Goal: Task Accomplishment & Management: Complete application form

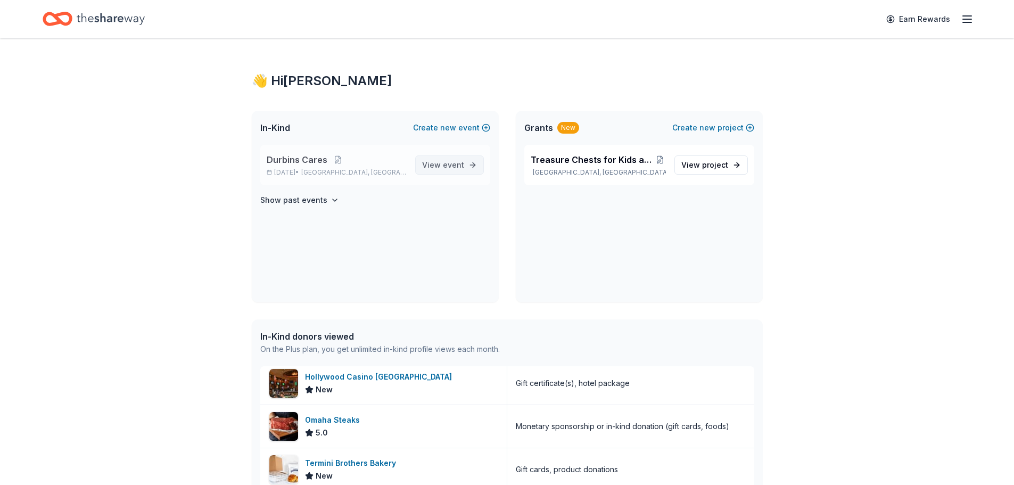
click at [450, 160] on span "event" at bounding box center [453, 164] width 21 height 9
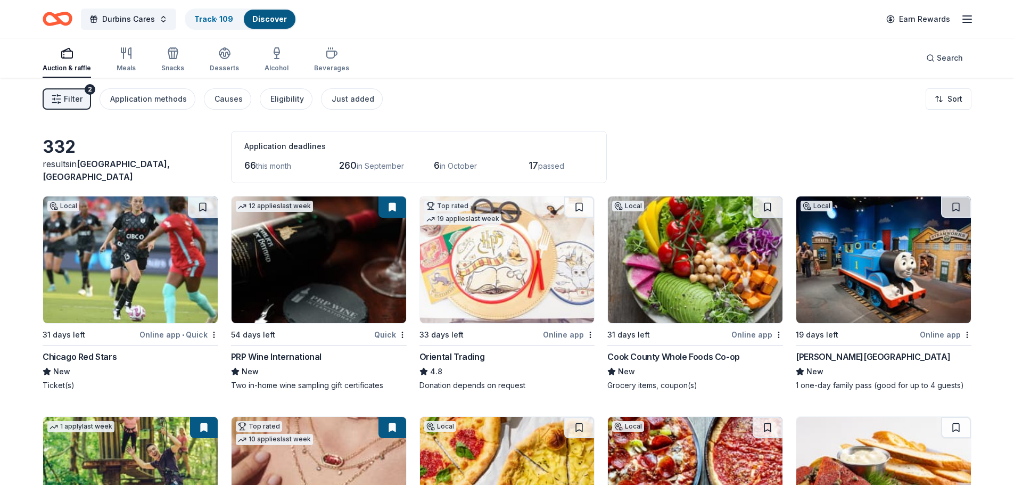
click at [64, 101] on span "Filter" at bounding box center [73, 99] width 19 height 13
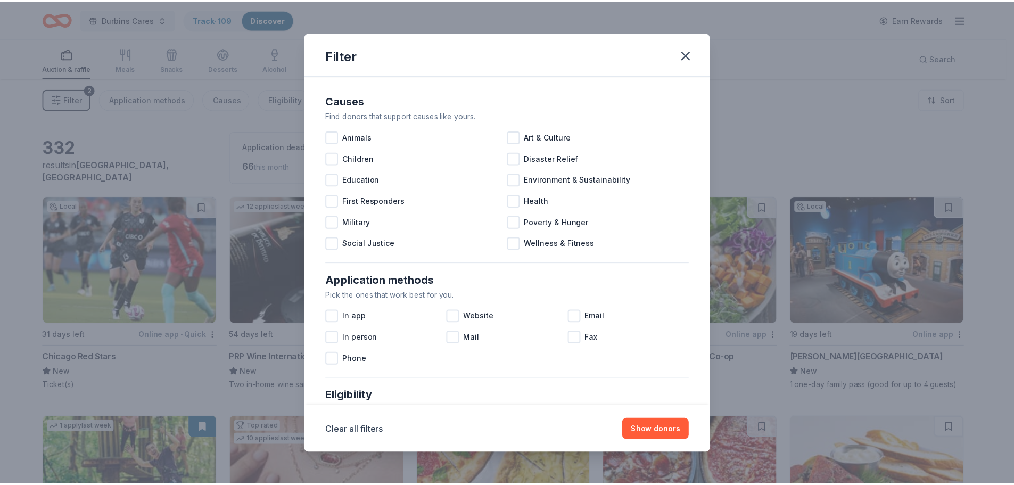
scroll to position [370, 0]
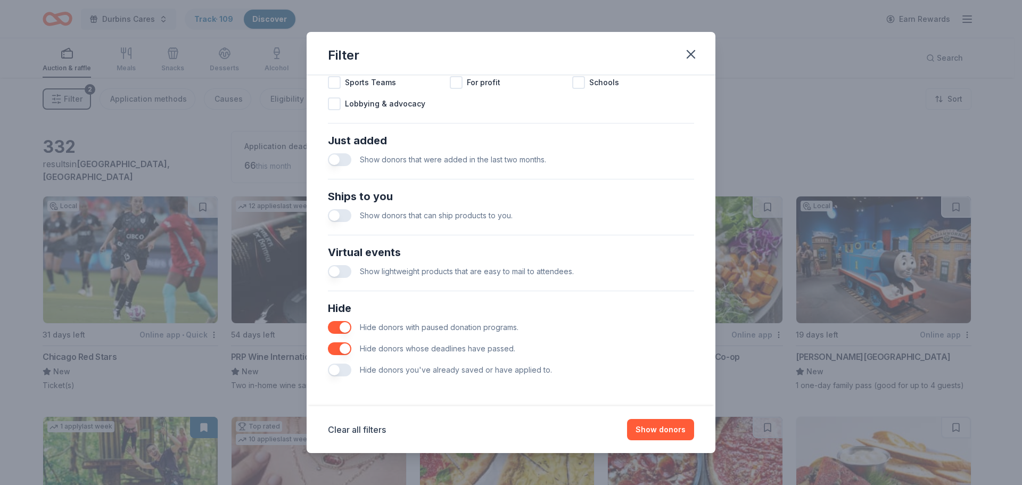
click at [334, 371] on button "button" at bounding box center [339, 370] width 23 height 13
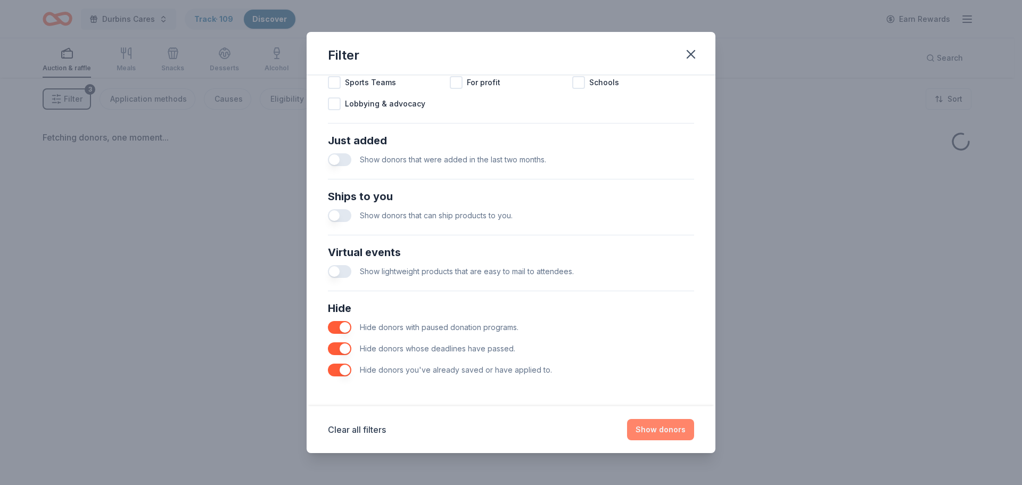
click at [657, 425] on button "Show donors" at bounding box center [660, 429] width 67 height 21
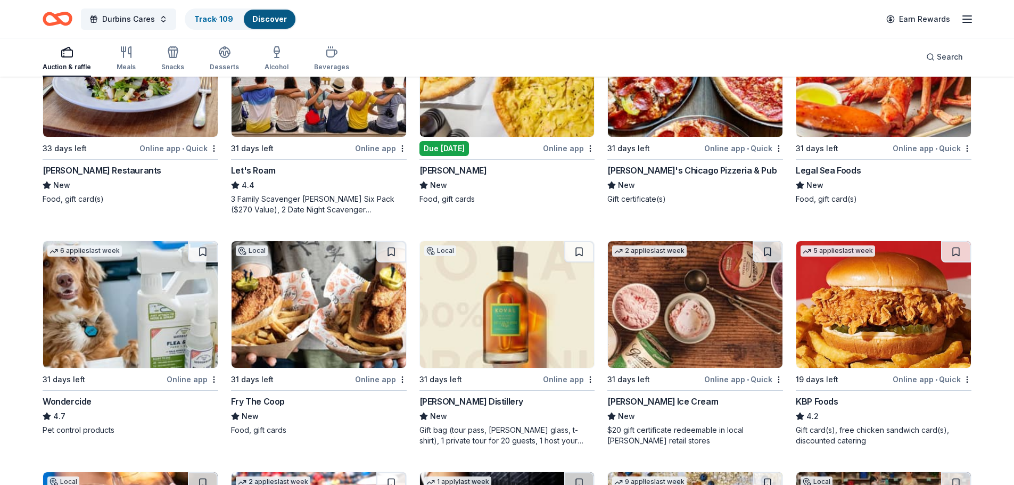
scroll to position [460, 0]
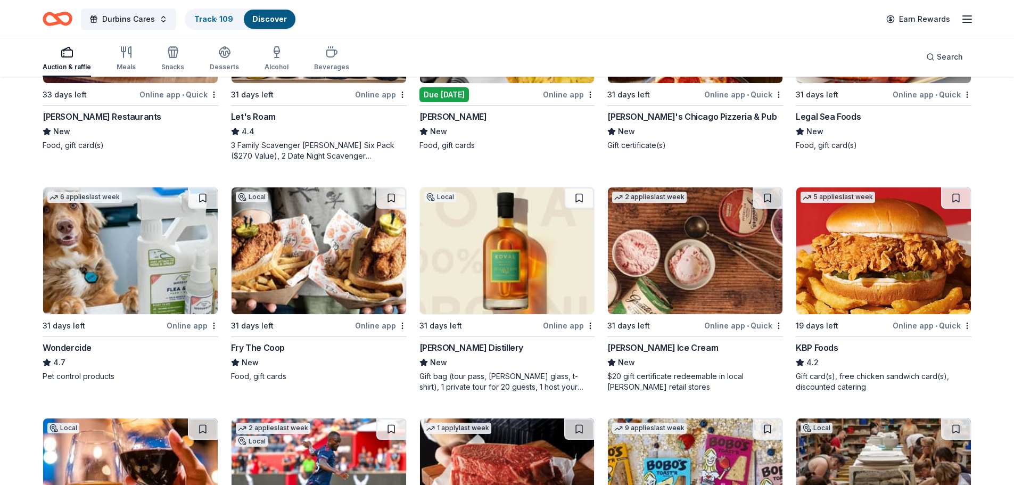
click at [508, 268] on img at bounding box center [507, 250] width 175 height 127
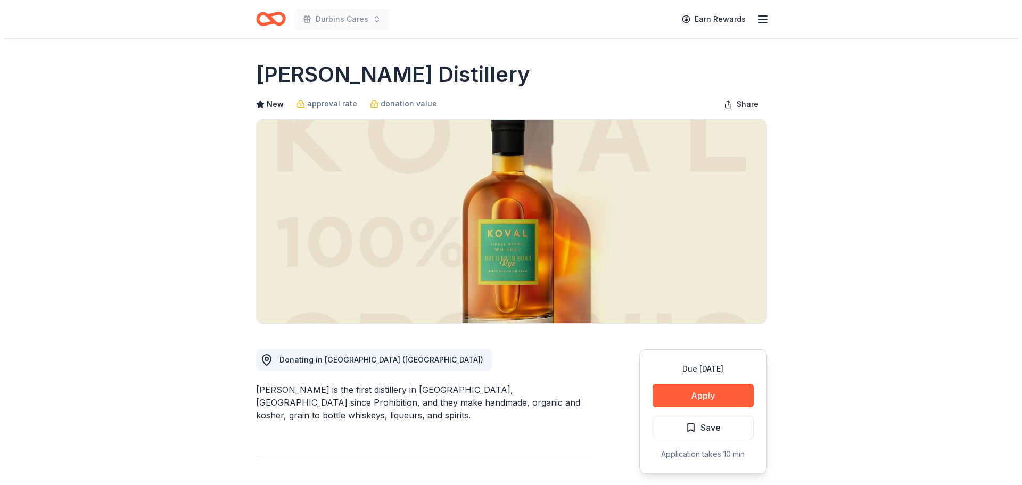
scroll to position [424, 0]
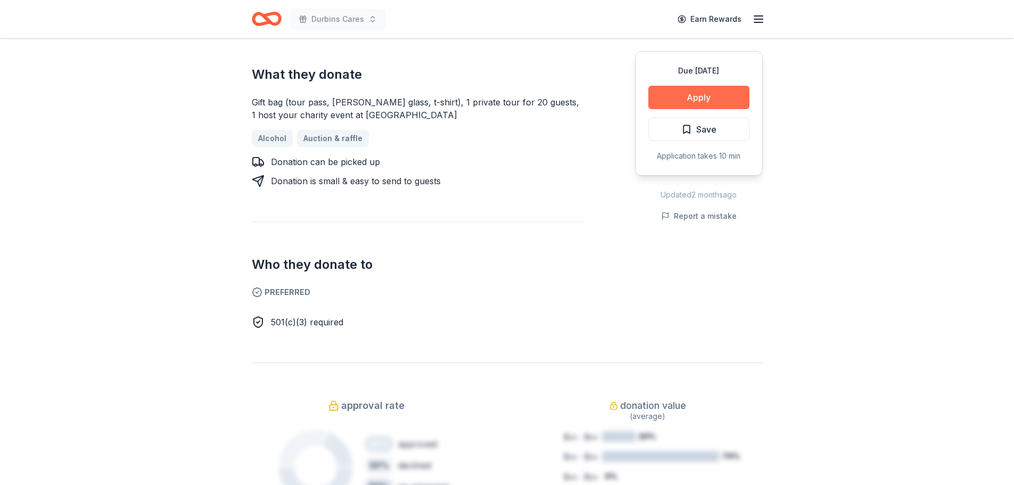
click at [701, 88] on button "Apply" at bounding box center [698, 97] width 101 height 23
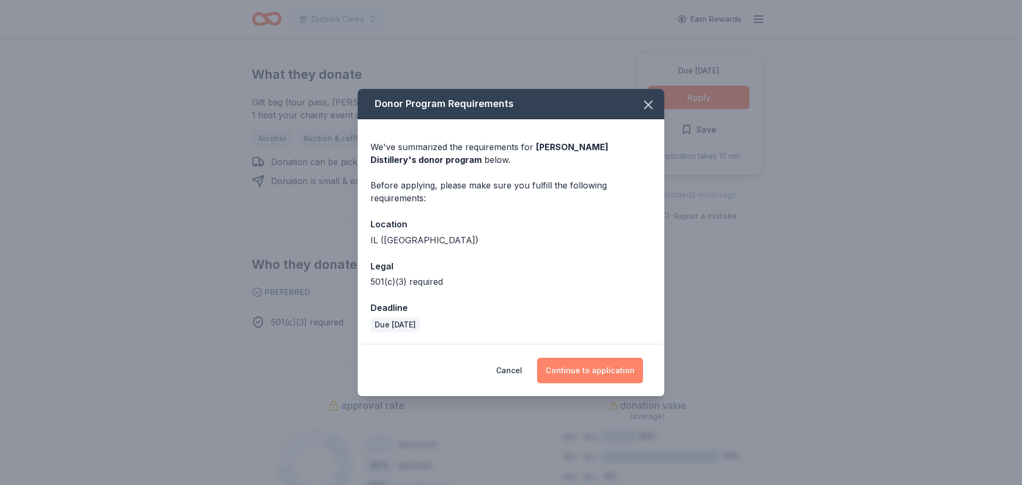
click at [599, 368] on button "Continue to application" at bounding box center [590, 371] width 106 height 26
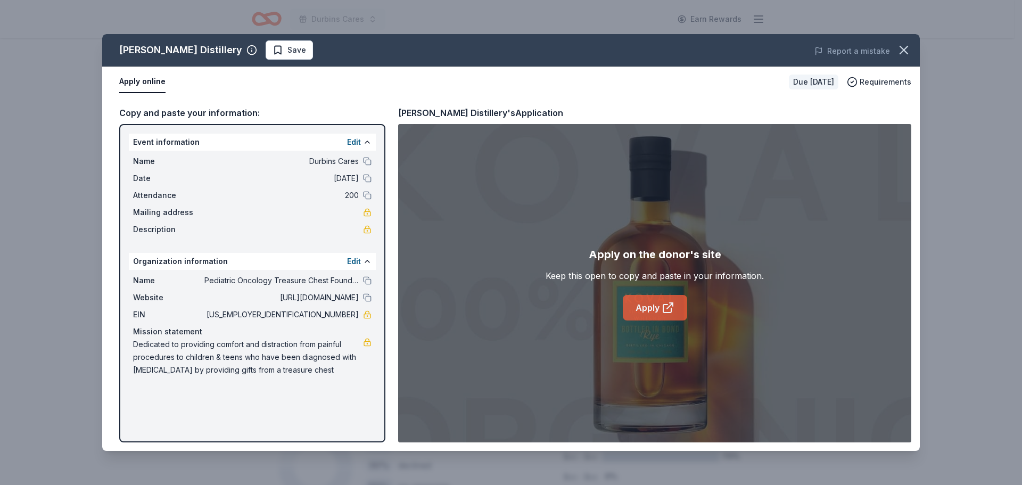
click at [658, 299] on link "Apply" at bounding box center [655, 308] width 64 height 26
